Goal: Check status: Check status

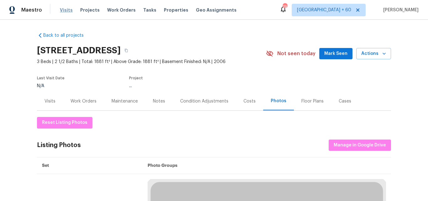
click at [66, 12] on span "Visits" at bounding box center [66, 10] width 13 height 6
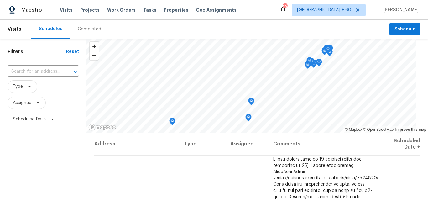
click at [88, 28] on div "Completed" at bounding box center [89, 29] width 23 height 6
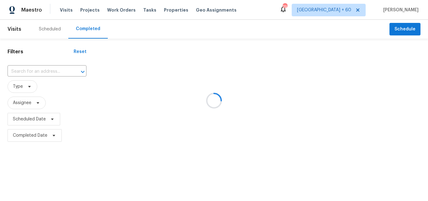
click at [34, 73] on div at bounding box center [214, 100] width 428 height 201
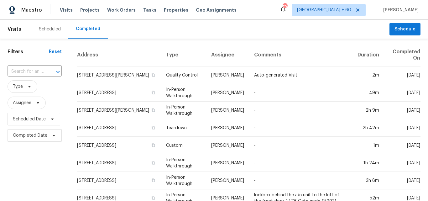
click at [18, 70] on input "text" at bounding box center [26, 72] width 37 height 10
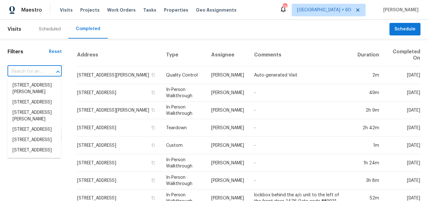
paste input "[STREET_ADDRESS][PERSON_NAME][PERSON_NAME]"
type input "[STREET_ADDRESS][PERSON_NAME][PERSON_NAME]"
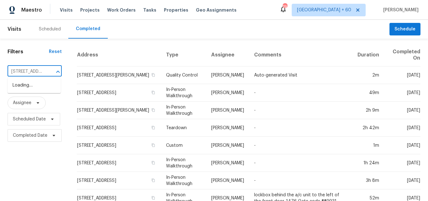
scroll to position [0, 40]
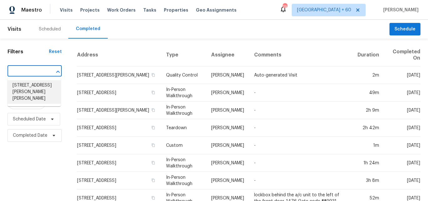
click at [30, 85] on li "[STREET_ADDRESS][PERSON_NAME][PERSON_NAME]" at bounding box center [34, 91] width 53 height 23
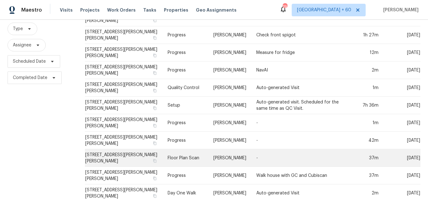
scroll to position [86, 0]
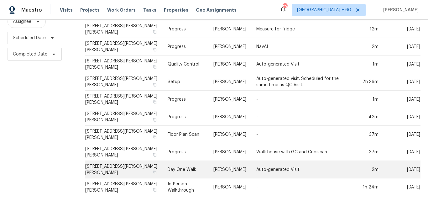
click at [179, 165] on td "Day One Walk" at bounding box center [185, 170] width 46 height 18
